Goal: Task Accomplishment & Management: Manage account settings

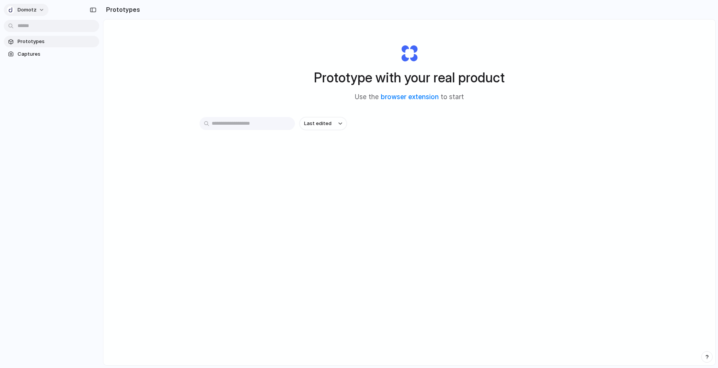
click at [20, 9] on span "Domotz" at bounding box center [27, 10] width 19 height 8
click at [32, 28] on span "Settings" at bounding box center [28, 27] width 21 height 8
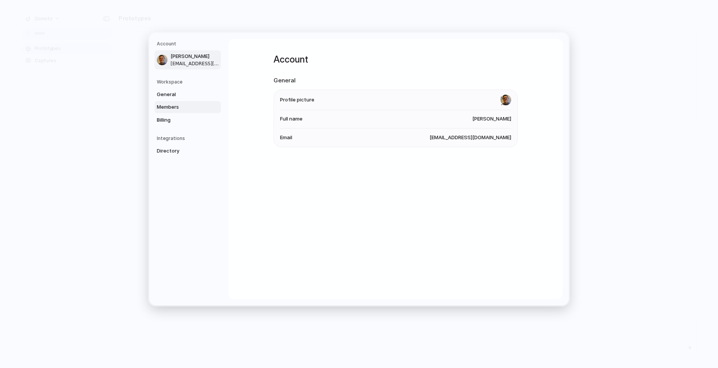
click at [161, 112] on link "Members" at bounding box center [188, 107] width 66 height 12
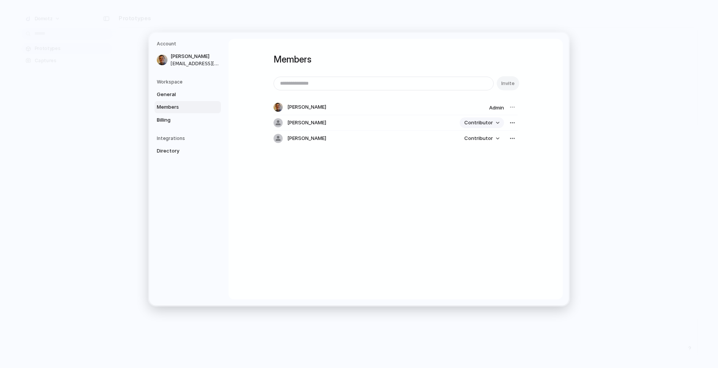
click at [495, 127] on button "Contributor" at bounding box center [482, 123] width 44 height 11
click at [474, 143] on span "Admin" at bounding box center [472, 140] width 15 height 8
click at [473, 138] on span "Contributor" at bounding box center [479, 139] width 29 height 8
click at [472, 154] on span "Admin" at bounding box center [472, 156] width 15 height 8
click at [427, 176] on div "Members Invite Iacopo Papalini Admin Alessandro Casella Admin Alessandro Perell…" at bounding box center [396, 169] width 334 height 261
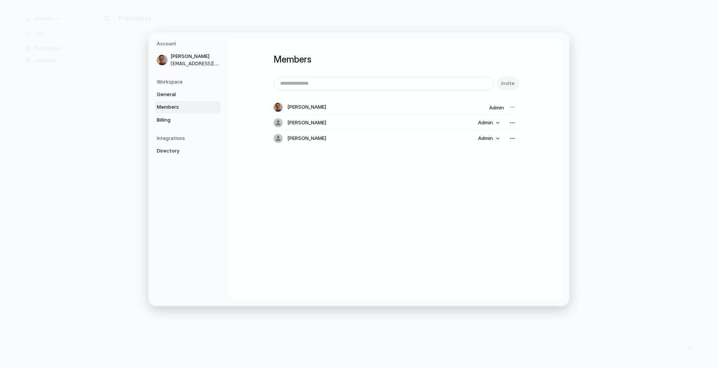
drag, startPoint x: 65, startPoint y: 61, endPoint x: 54, endPoint y: 49, distance: 16.2
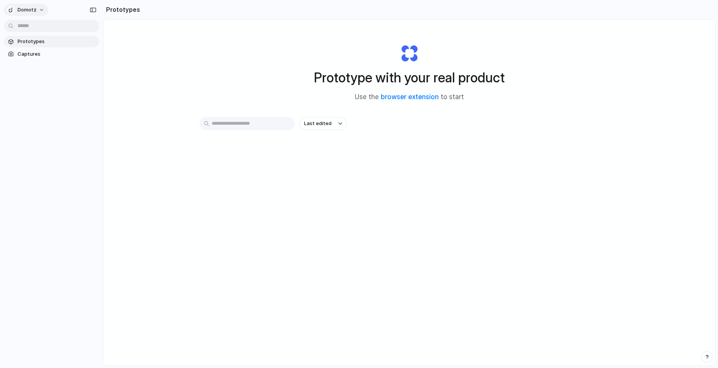
click at [29, 13] on span "Domotz" at bounding box center [27, 10] width 19 height 8
click at [303, 304] on div "Settings Invite members Change theme Sign out" at bounding box center [359, 184] width 718 height 368
click at [27, 10] on span "Domotz" at bounding box center [27, 10] width 19 height 8
click at [29, 26] on span "Settings" at bounding box center [28, 27] width 21 height 8
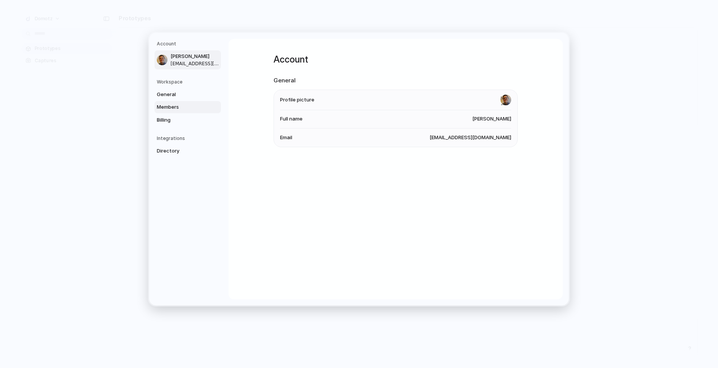
click at [168, 105] on span "Members" at bounding box center [181, 107] width 49 height 8
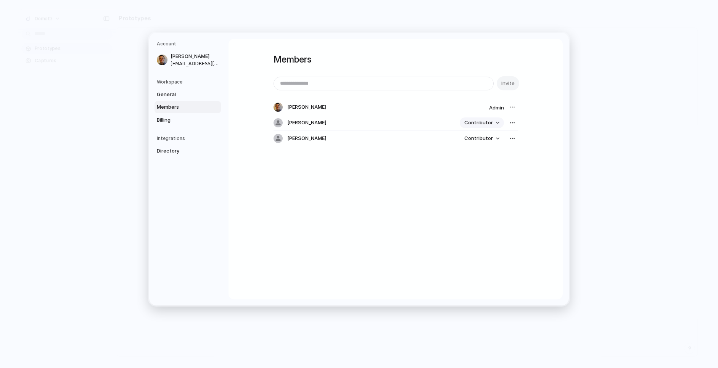
click at [472, 125] on span "Contributor" at bounding box center [479, 123] width 29 height 8
click at [481, 140] on li "Admin" at bounding box center [483, 140] width 44 height 12
click at [479, 137] on span "Contributor" at bounding box center [479, 139] width 29 height 8
click at [479, 152] on span "Admin" at bounding box center [472, 156] width 15 height 8
click at [510, 125] on div "button" at bounding box center [513, 123] width 6 height 6
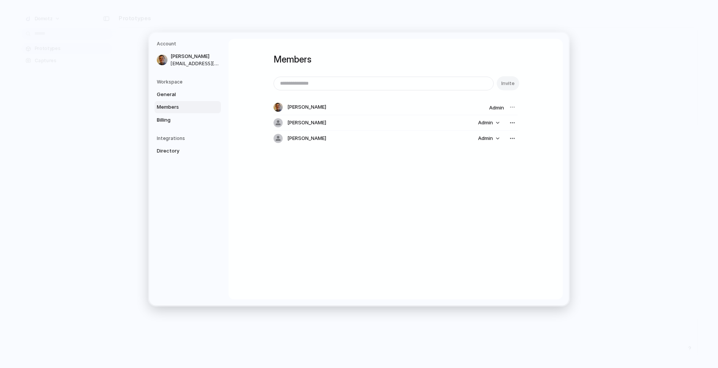
click at [436, 176] on div "Remove from workspace" at bounding box center [359, 184] width 718 height 368
click at [434, 177] on div "Members Invite Iacopo Papalini Admin Alessandro Casella Admin Alessandro Perell…" at bounding box center [396, 169] width 334 height 261
click at [162, 94] on span "General" at bounding box center [181, 95] width 49 height 8
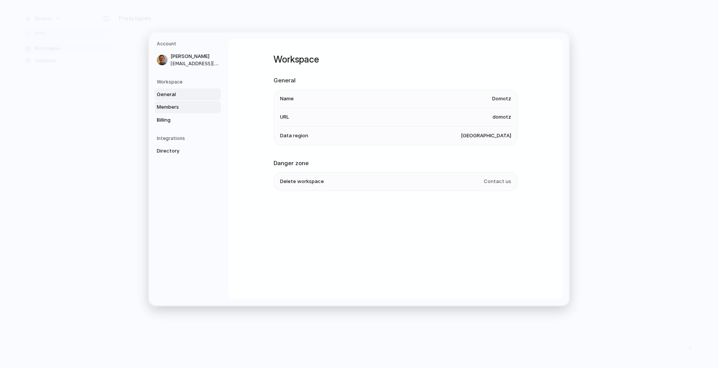
click at [169, 109] on span "Members" at bounding box center [181, 107] width 49 height 8
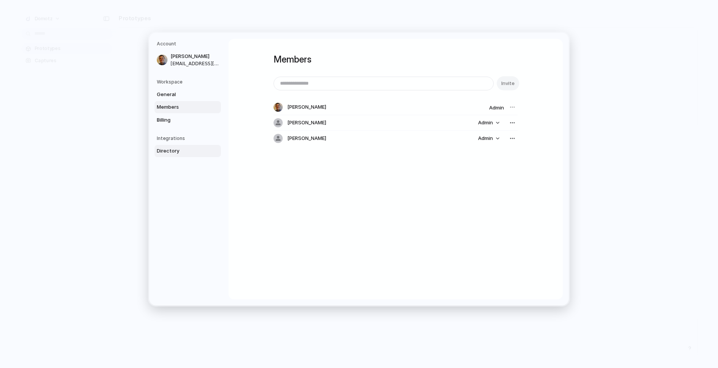
drag, startPoint x: 432, startPoint y: 161, endPoint x: 173, endPoint y: 147, distance: 258.8
click at [431, 161] on div "Members Invite Iacopo Papalini Admin Alessandro Casella Admin Alessandro Perell…" at bounding box center [396, 106] width 244 height 135
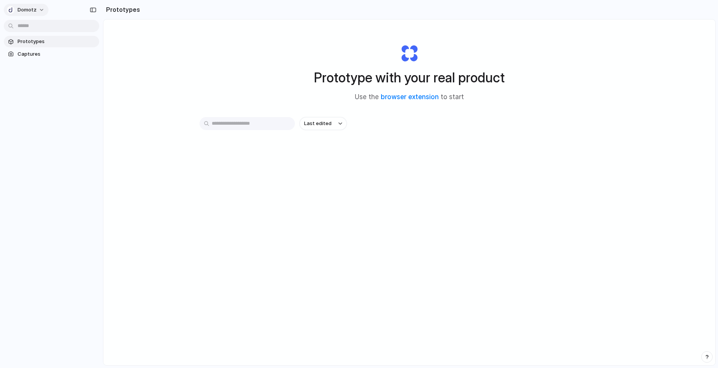
click at [29, 9] on span "Domotz" at bounding box center [27, 10] width 19 height 8
click at [31, 30] on span "Settings" at bounding box center [28, 27] width 21 height 8
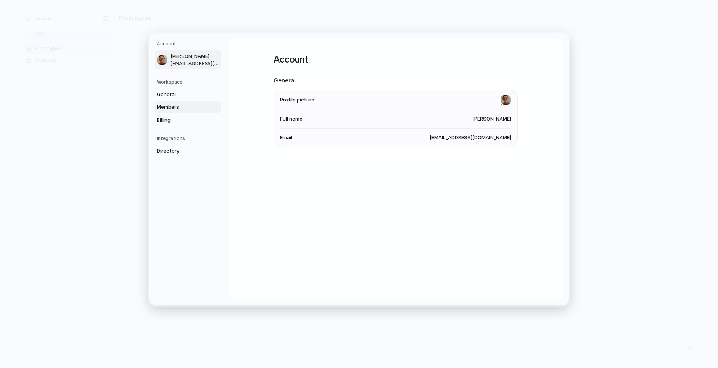
click at [167, 104] on span "Members" at bounding box center [181, 107] width 49 height 8
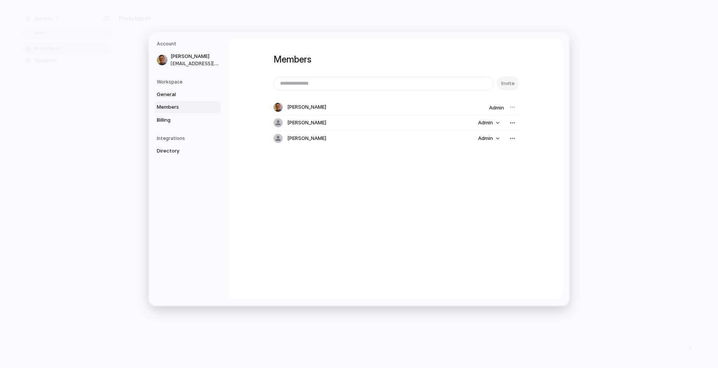
click at [253, 167] on div "Members Invite Iacopo Papalini Admin Alessandro Casella Admin Alessandro Perell…" at bounding box center [396, 169] width 334 height 261
click at [277, 122] on div at bounding box center [278, 122] width 9 height 9
click at [164, 124] on span "Billing" at bounding box center [181, 120] width 49 height 8
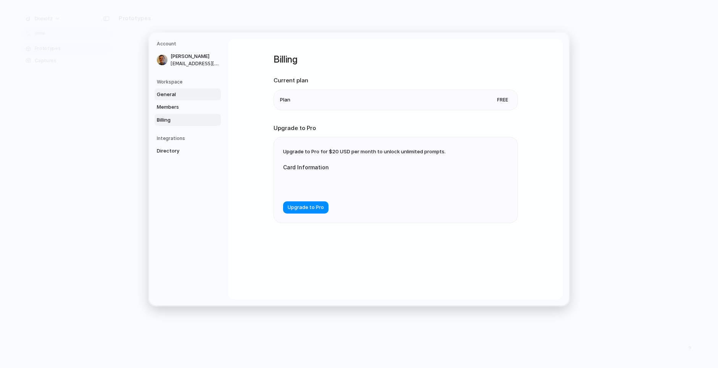
click at [163, 96] on span "General" at bounding box center [181, 95] width 49 height 8
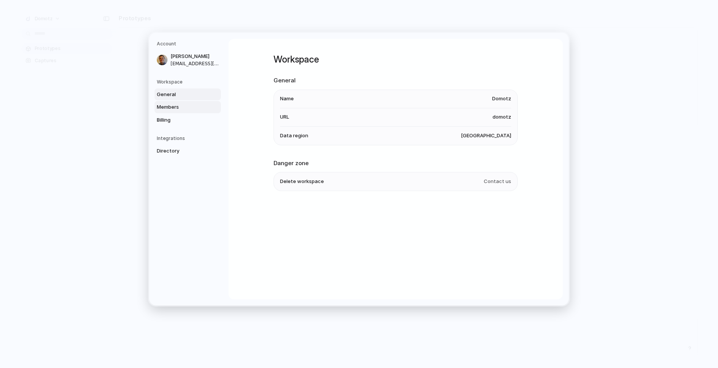
click at [162, 107] on span "Members" at bounding box center [181, 107] width 49 height 8
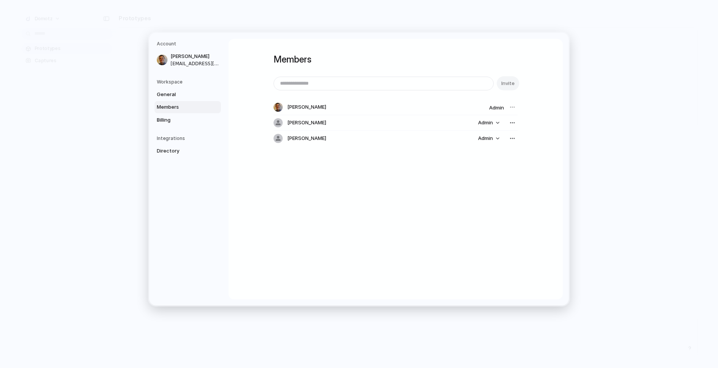
click at [331, 176] on div "Members Invite Iacopo Papalini Admin Alessandro Casella Admin Alessandro Perell…" at bounding box center [396, 169] width 334 height 261
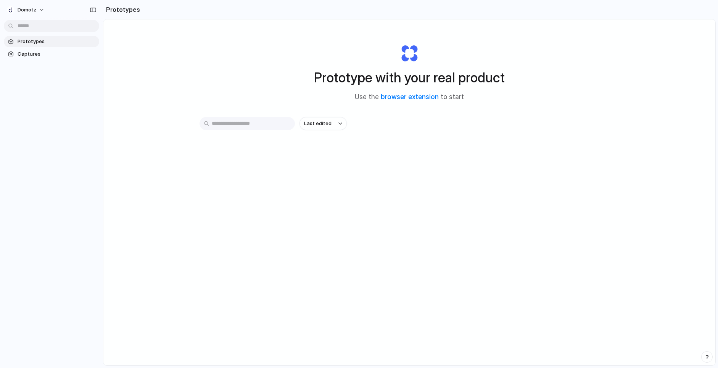
click at [171, 66] on div "Prototype with your real product Use the browser extension to start Last edited" at bounding box center [409, 212] width 612 height 387
click at [27, 11] on span "Domotz" at bounding box center [27, 10] width 19 height 8
click at [31, 30] on span "Settings" at bounding box center [28, 27] width 21 height 8
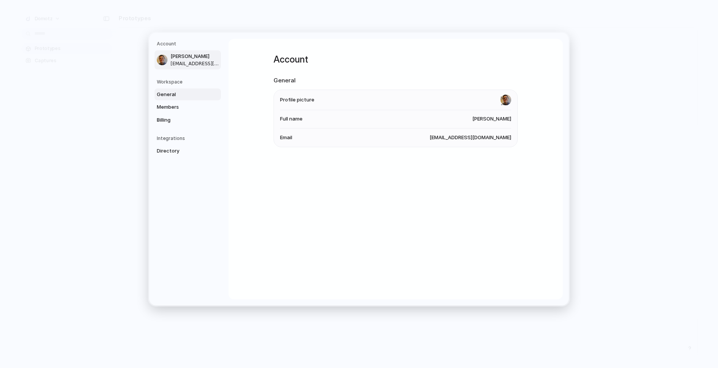
click at [178, 97] on span "General" at bounding box center [181, 95] width 49 height 8
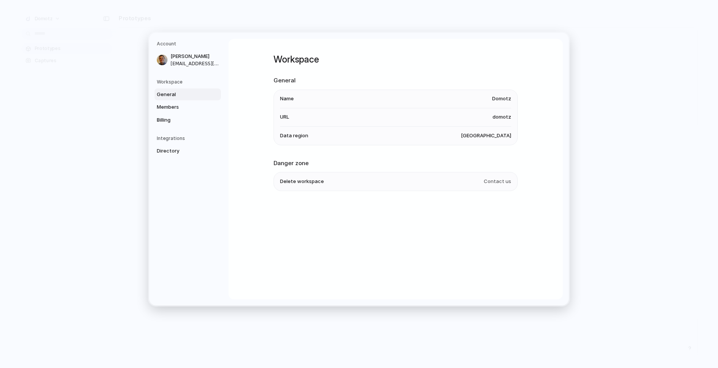
click at [262, 171] on div "Workspace General Name Domotz URL domotz Data region [GEOGRAPHIC_DATA] Danger z…" at bounding box center [396, 169] width 334 height 261
drag, startPoint x: 474, startPoint y: 177, endPoint x: 488, endPoint y: 181, distance: 14.9
click at [474, 177] on li "Delete workspace Contact us" at bounding box center [395, 182] width 231 height 18
click at [488, 181] on span "Contact us" at bounding box center [497, 182] width 27 height 8
click at [513, 182] on ul "Delete workspace Contact us" at bounding box center [396, 181] width 244 height 19
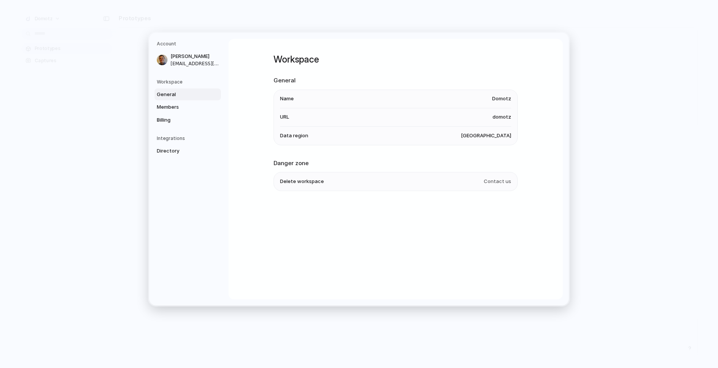
click at [503, 181] on span "Contact us" at bounding box center [497, 182] width 27 height 8
click at [500, 182] on span "Contact us" at bounding box center [497, 182] width 27 height 8
click at [344, 192] on div "Workspace General Name Domotz URL domotz Data region [GEOGRAPHIC_DATA] Danger z…" at bounding box center [396, 132] width 244 height 187
drag, startPoint x: 367, startPoint y: 163, endPoint x: 497, endPoint y: 188, distance: 132.2
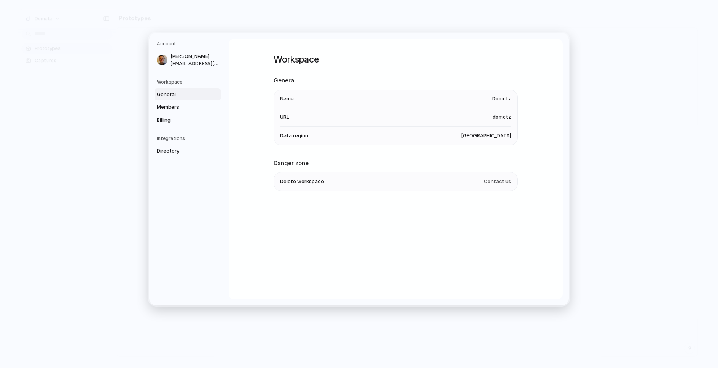
click at [497, 188] on section "Danger zone Delete workspace Contact us" at bounding box center [396, 175] width 244 height 32
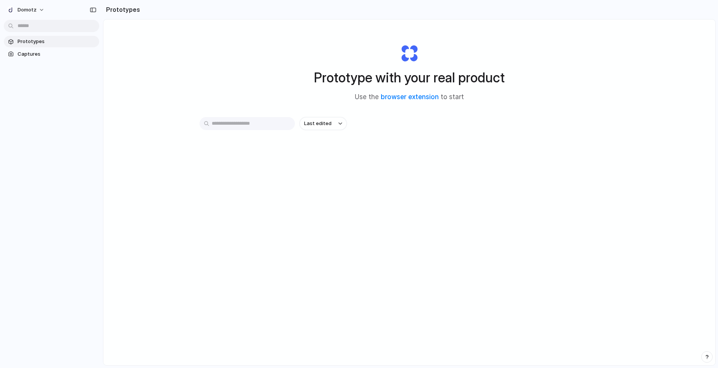
click at [245, 206] on div "Prototype with your real product Use the browser extension to start Last edited" at bounding box center [409, 212] width 612 height 387
click at [244, 195] on div "Prototype with your real product Use the browser extension to start Last edited" at bounding box center [409, 212] width 612 height 387
click at [707, 355] on div "button" at bounding box center [707, 357] width 5 height 5
click at [652, 328] on span "Contact us" at bounding box center [659, 327] width 27 height 8
click at [477, 264] on div "Prototype with your real product Use the browser extension to start Last edited" at bounding box center [409, 212] width 612 height 387
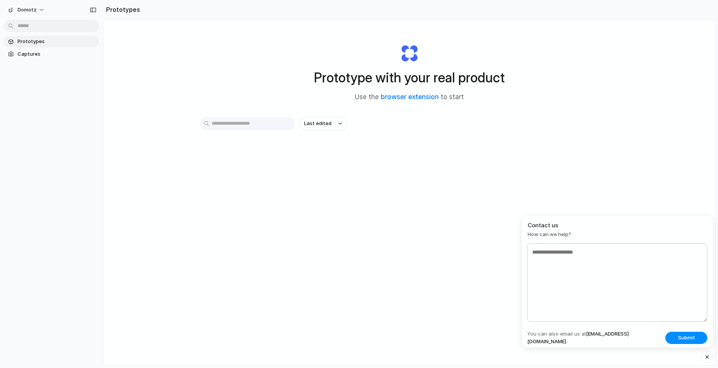
click at [574, 207] on div "Prototype with your real product Use the browser extension to start Last edited" at bounding box center [409, 212] width 612 height 387
click at [560, 209] on div "Prototype with your real product Use the browser extension to start Last edited" at bounding box center [409, 212] width 612 height 387
drag, startPoint x: 534, startPoint y: 236, endPoint x: 661, endPoint y: 221, distance: 128.0
click at [543, 234] on span "How can we help?" at bounding box center [618, 235] width 180 height 8
click at [700, 222] on h2 "Contact us" at bounding box center [618, 225] width 180 height 9
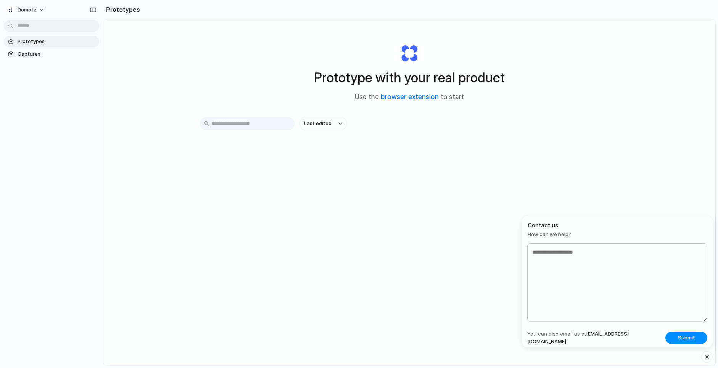
click at [707, 358] on div "button" at bounding box center [707, 357] width 6 height 9
click at [707, 358] on div "button" at bounding box center [707, 357] width 5 height 5
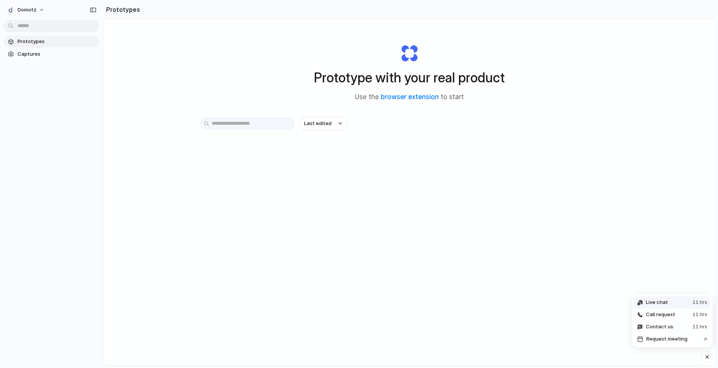
click at [648, 307] on button "Live chat 11 hrs" at bounding box center [672, 303] width 76 height 12
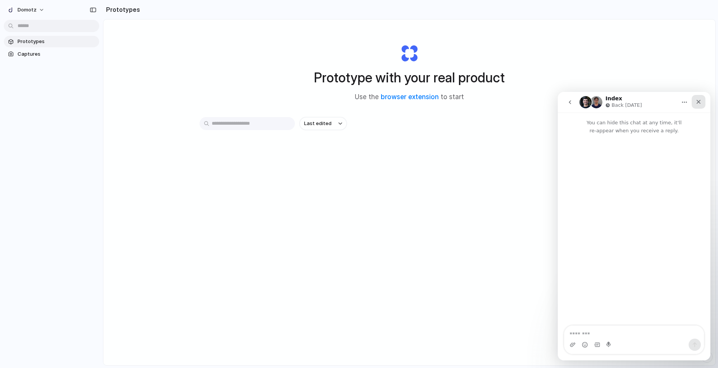
click at [699, 102] on icon "Close" at bounding box center [699, 102] width 4 height 4
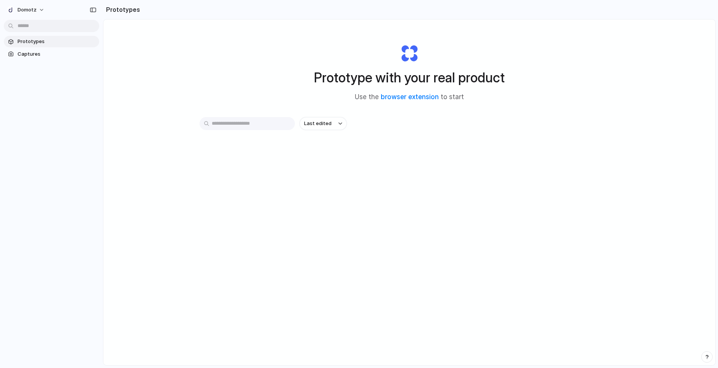
scroll to position [41, 0]
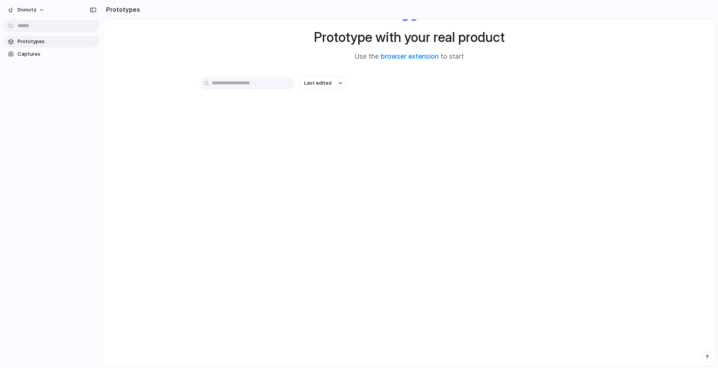
click at [706, 356] on div "button" at bounding box center [707, 357] width 5 height 5
click at [659, 341] on span "Request meeting" at bounding box center [667, 340] width 41 height 8
click at [449, 211] on div "Prototype with your real product Use the browser extension to start Last edited" at bounding box center [409, 172] width 612 height 387
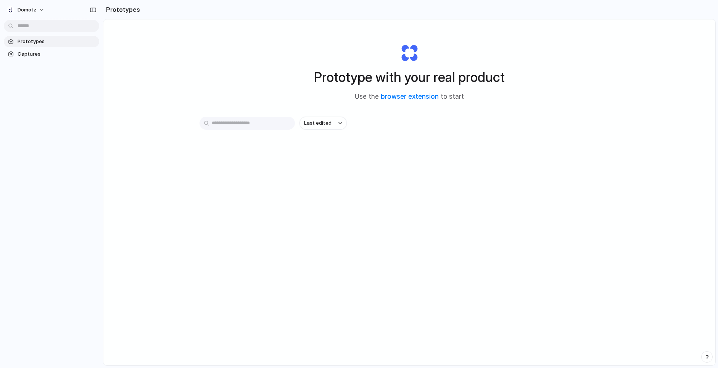
scroll to position [0, 0]
click at [21, 10] on span "Domotz" at bounding box center [27, 10] width 19 height 8
click at [21, 28] on span "Settings" at bounding box center [28, 27] width 21 height 8
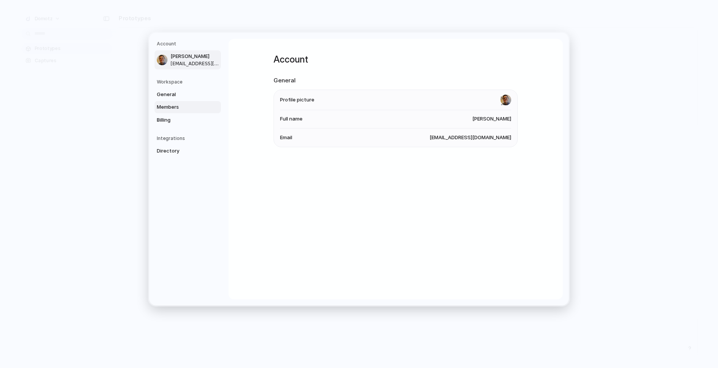
click at [171, 105] on span "Members" at bounding box center [181, 107] width 49 height 8
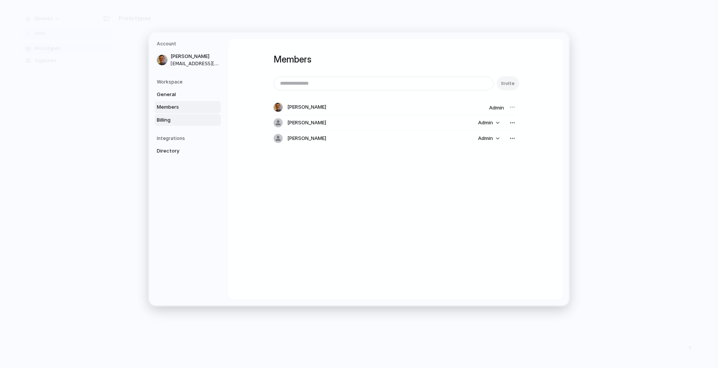
click at [169, 118] on span "Billing" at bounding box center [181, 120] width 49 height 8
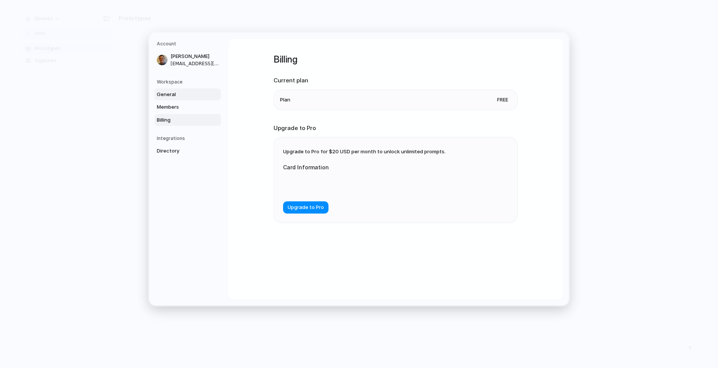
click at [166, 93] on span "General" at bounding box center [181, 95] width 49 height 8
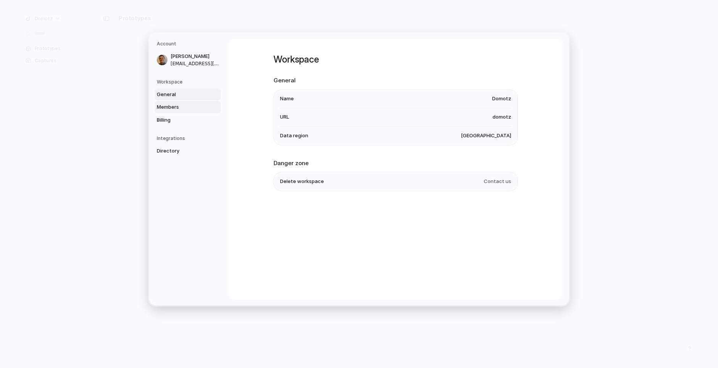
click at [173, 108] on span "Members" at bounding box center [181, 107] width 49 height 8
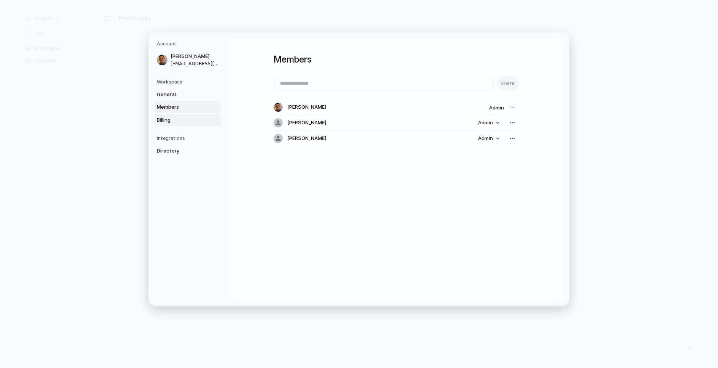
click at [170, 116] on link "Billing" at bounding box center [188, 120] width 66 height 12
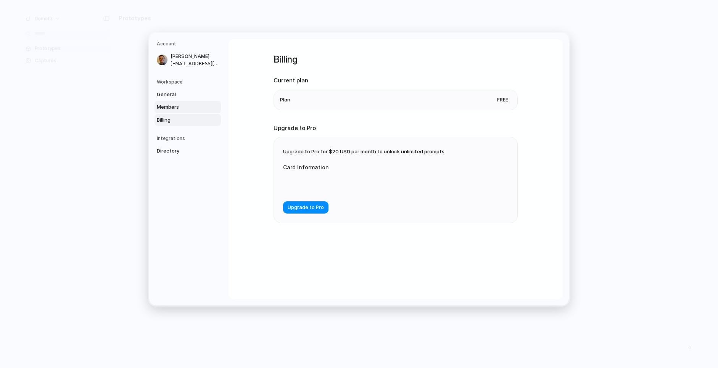
click at [163, 101] on link "Members" at bounding box center [188, 107] width 66 height 12
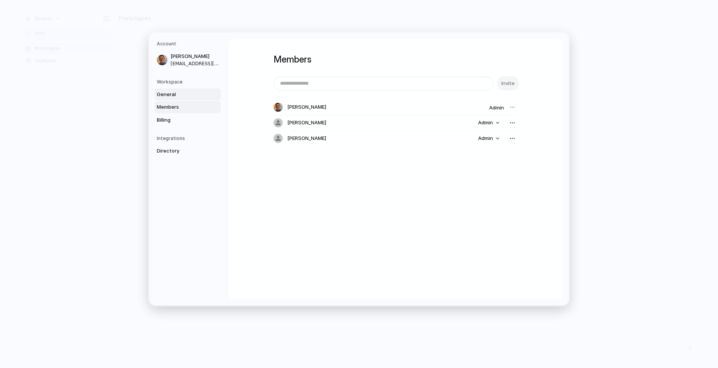
click at [161, 94] on span "General" at bounding box center [181, 95] width 49 height 8
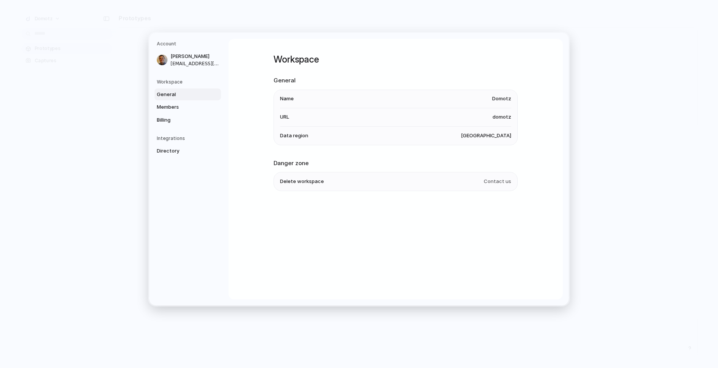
click at [497, 115] on span "domotz" at bounding box center [502, 118] width 19 height 8
click at [357, 103] on li "Name [PERSON_NAME]" at bounding box center [395, 99] width 231 height 18
click at [165, 106] on span "Members" at bounding box center [181, 107] width 49 height 8
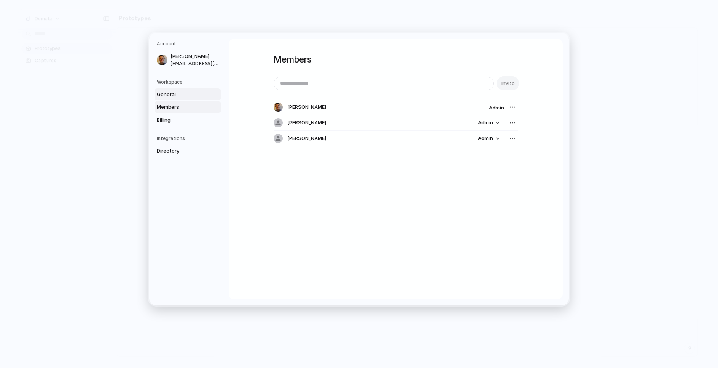
click at [168, 95] on span "General" at bounding box center [181, 95] width 49 height 8
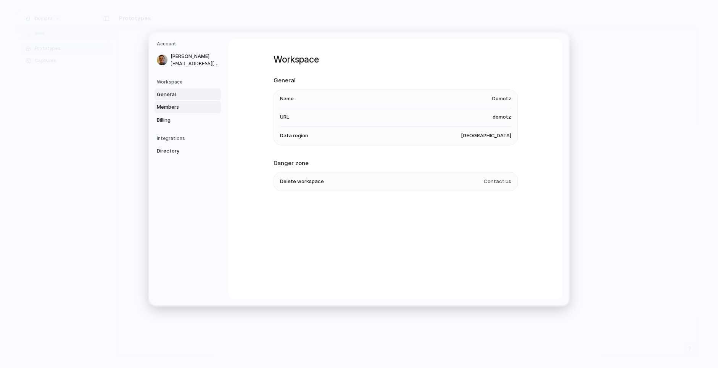
click at [161, 106] on span "Members" at bounding box center [181, 107] width 49 height 8
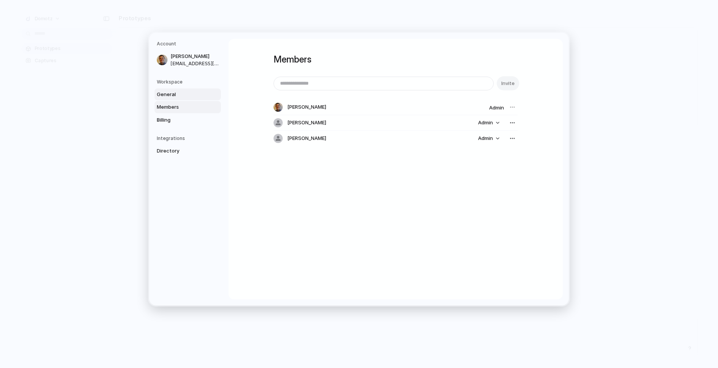
drag, startPoint x: 175, startPoint y: 99, endPoint x: 171, endPoint y: 94, distance: 7.0
click at [174, 98] on link "General" at bounding box center [188, 95] width 66 height 12
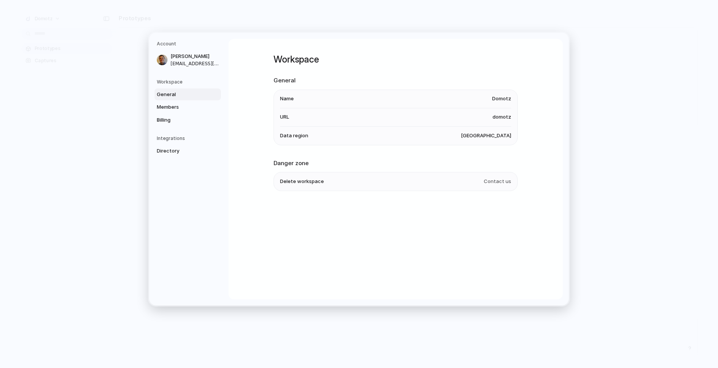
click at [438, 134] on li "Data region [GEOGRAPHIC_DATA]" at bounding box center [395, 136] width 231 height 18
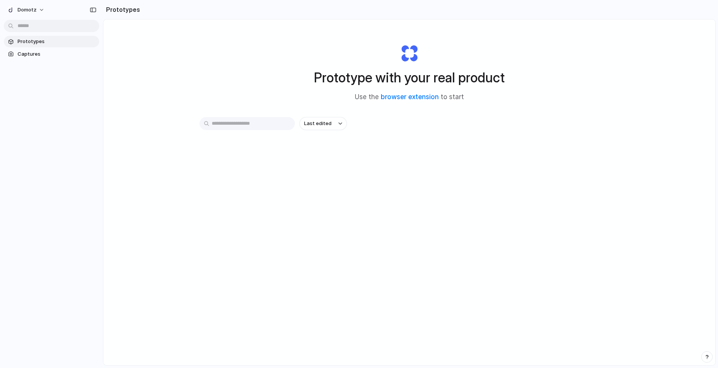
click at [161, 33] on div "Prototype with your real product Use the browser extension to start Last edited" at bounding box center [409, 212] width 612 height 387
